Goal: Navigation & Orientation: Find specific page/section

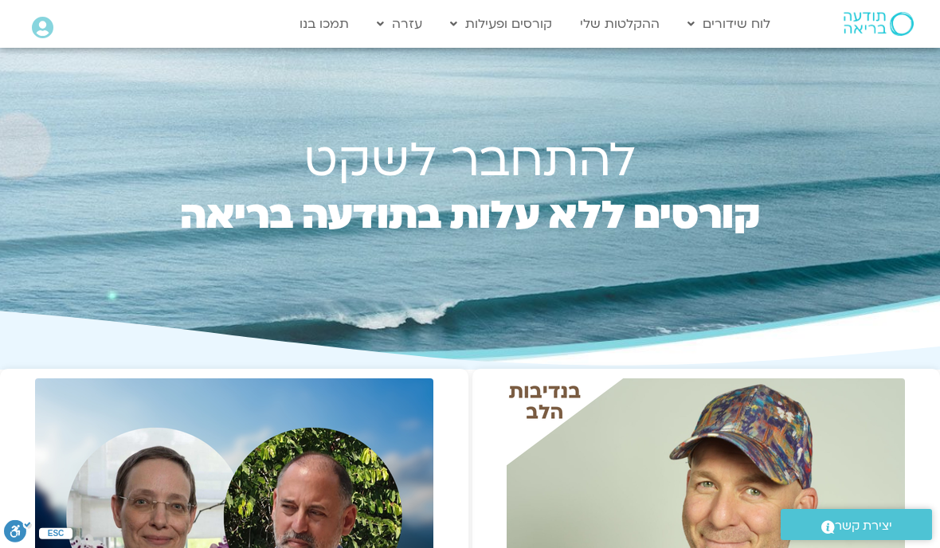
click at [811, 62] on link "לוח שידורים יומי" at bounding box center [767, 57] width 175 height 37
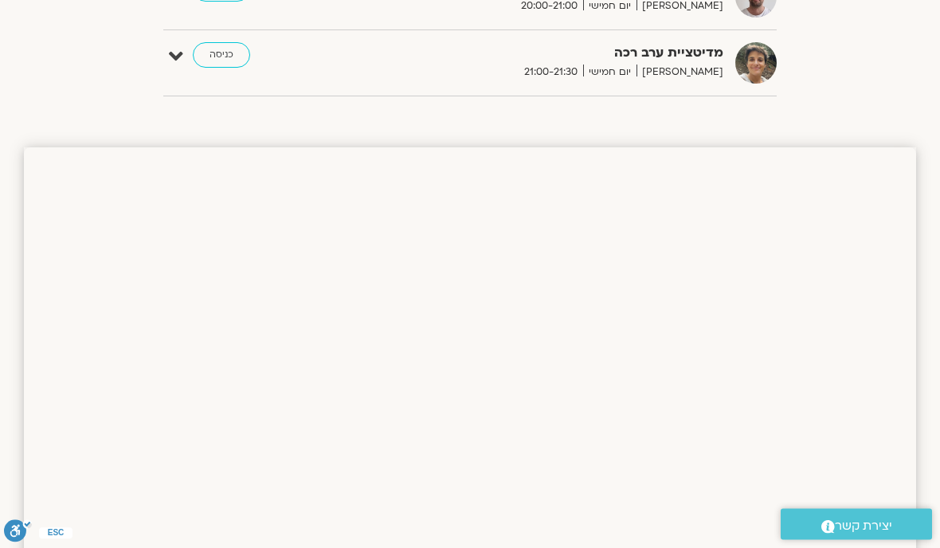
scroll to position [1012, 0]
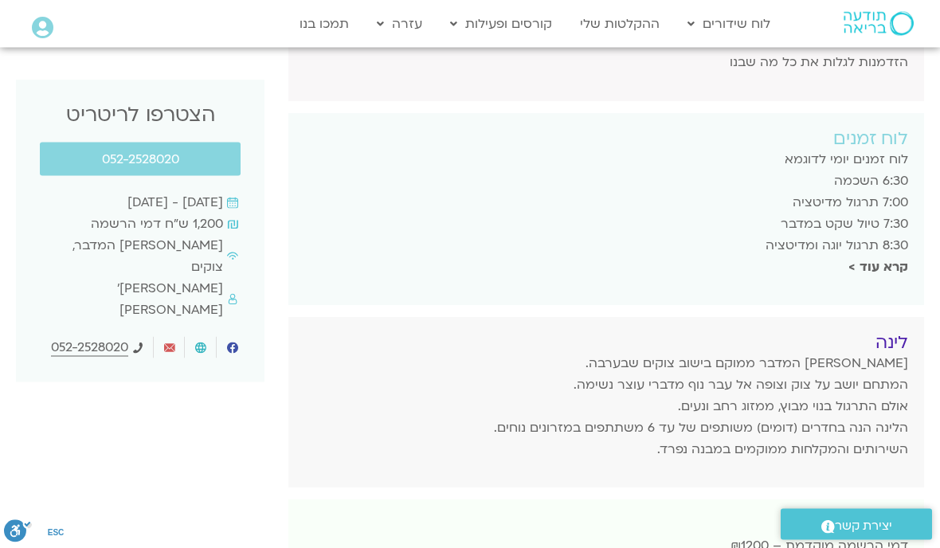
scroll to position [648, 0]
click at [881, 213] on div at bounding box center [606, 231] width 636 height 303
click at [888, 219] on div at bounding box center [606, 231] width 636 height 303
click at [875, 222] on div at bounding box center [606, 231] width 636 height 303
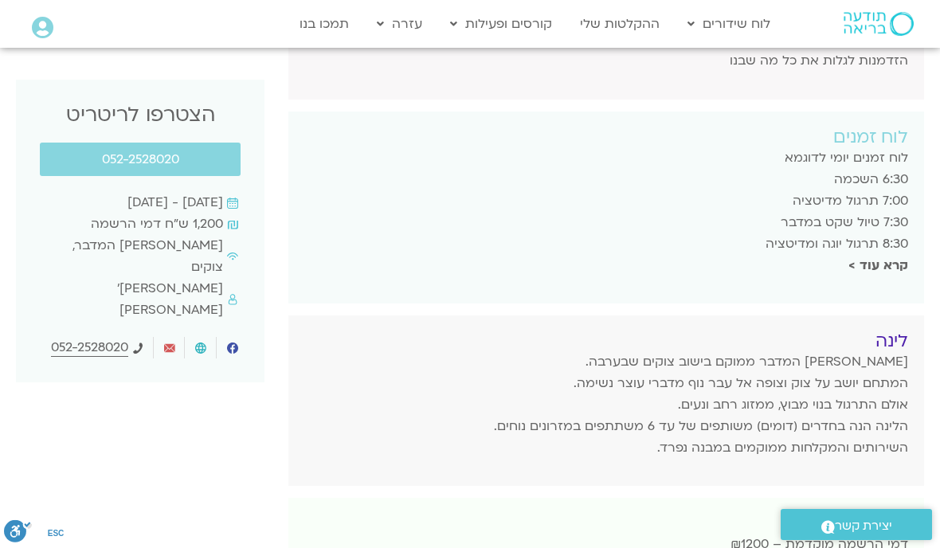
click at [861, 225] on div at bounding box center [606, 231] width 636 height 303
click at [875, 218] on div at bounding box center [606, 231] width 636 height 303
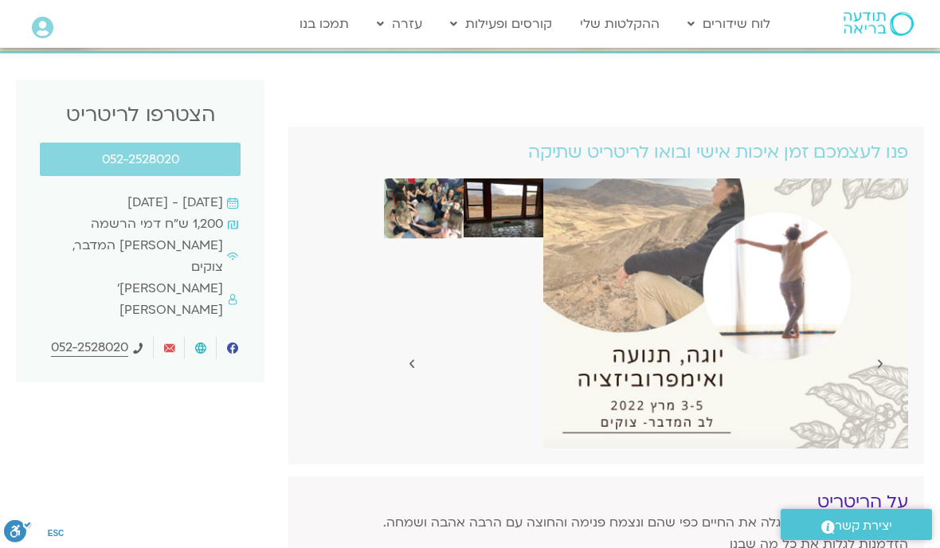
scroll to position [0, 0]
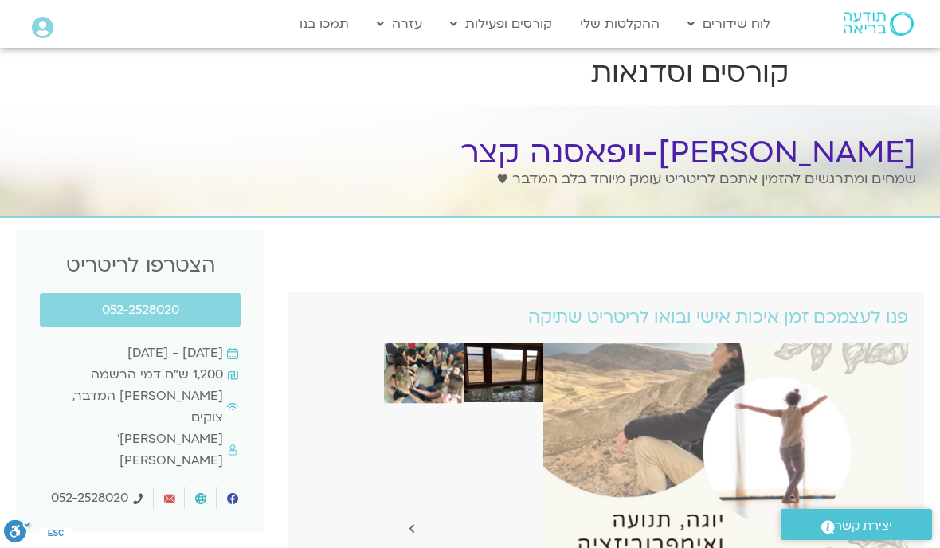
click at [813, 49] on link "לוח שידורים יומי" at bounding box center [767, 57] width 175 height 37
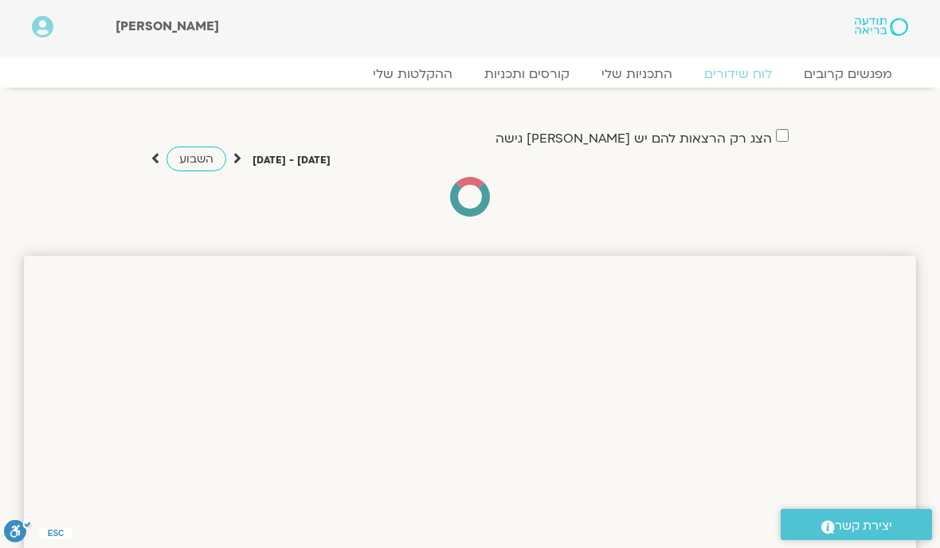
click at [544, 61] on div "מפגשים קרובים לוח שידורים התכניות שלי קורסים ותכניות ההקלטות שלי מפגשים קרובים …" at bounding box center [470, 72] width 909 height 31
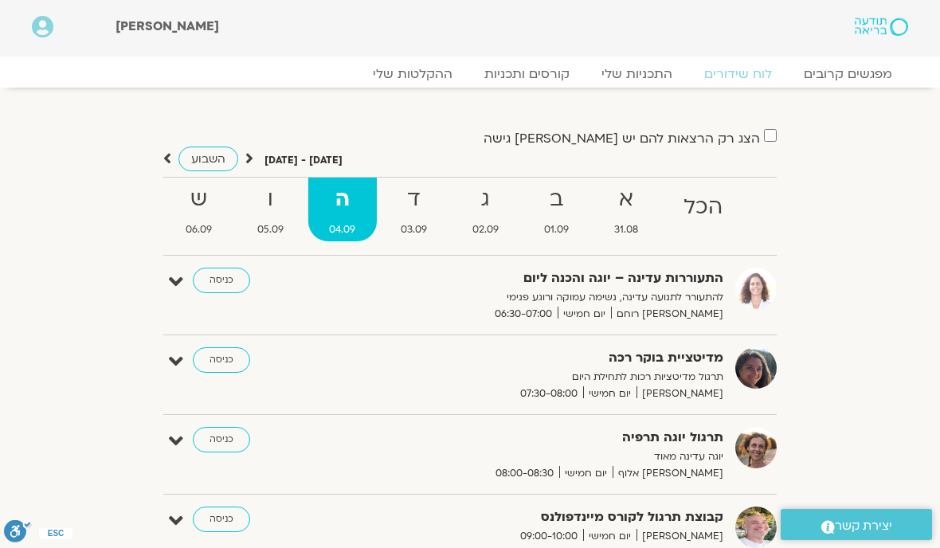
click at [514, 76] on link "קורסים ותכניות" at bounding box center [527, 74] width 117 height 16
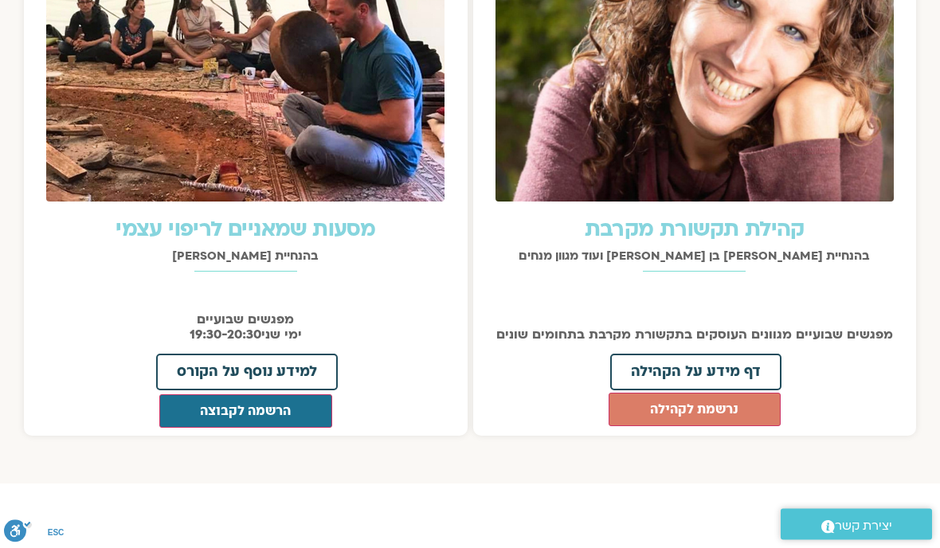
scroll to position [1758, 0]
